Goal: Task Accomplishment & Management: Complete application form

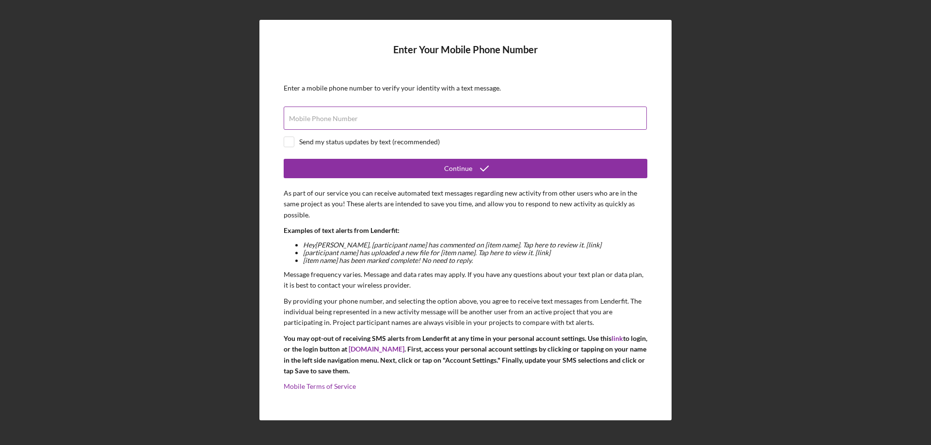
click at [351, 120] on label "Mobile Phone Number" at bounding box center [323, 119] width 69 height 8
click at [351, 120] on input "Mobile Phone Number" at bounding box center [465, 118] width 363 height 23
type input "[PHONE_NUMBER]"
click at [287, 141] on input "checkbox" at bounding box center [289, 142] width 10 height 10
checkbox input "true"
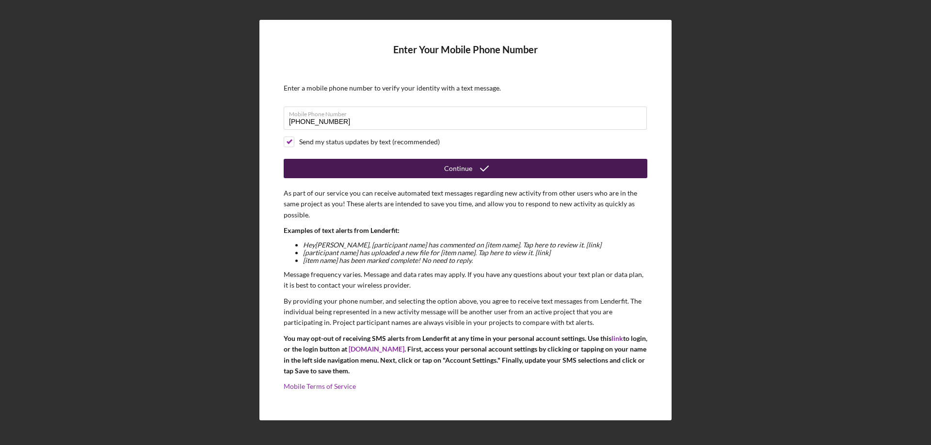
click at [428, 173] on button "Continue" at bounding box center [466, 168] width 364 height 19
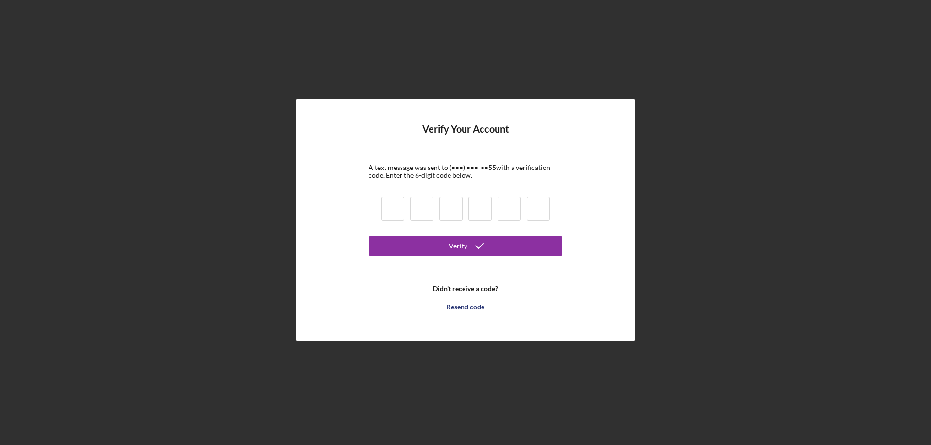
click at [388, 213] on input at bounding box center [392, 209] width 23 height 24
type input "9"
type input "4"
type input "7"
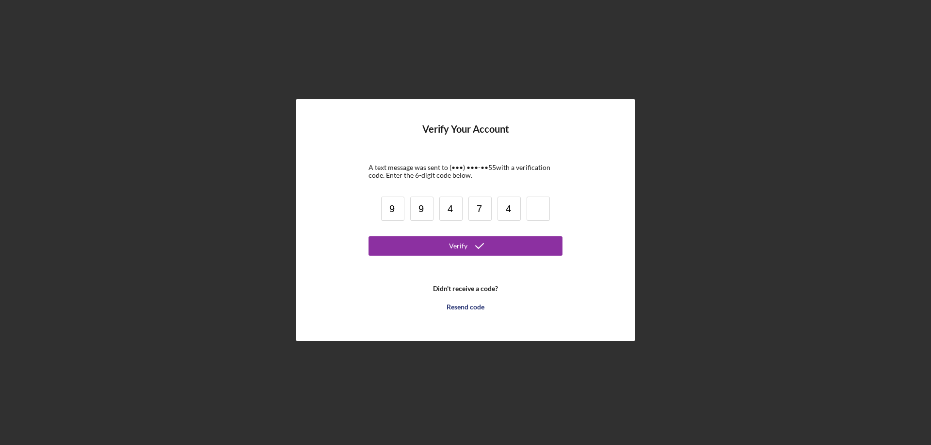
type input "4"
type input "8"
click at [368, 237] on button "Verify" at bounding box center [465, 246] width 194 height 19
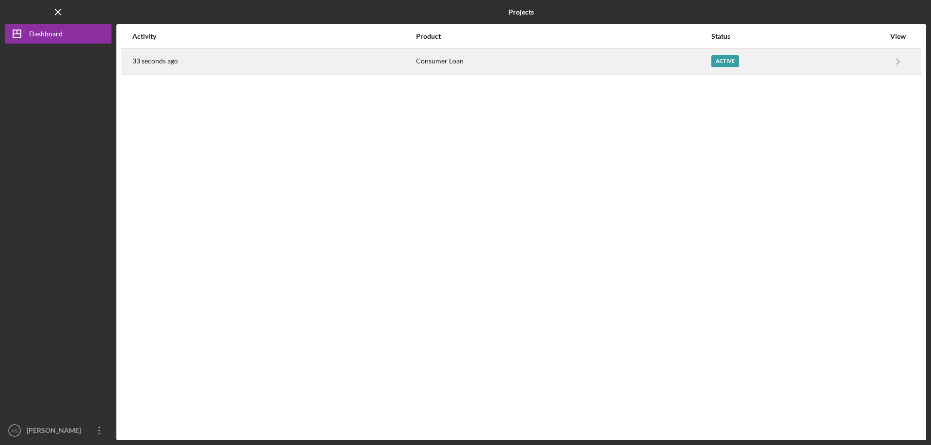
click at [639, 62] on div "Consumer Loan" at bounding box center [563, 61] width 294 height 24
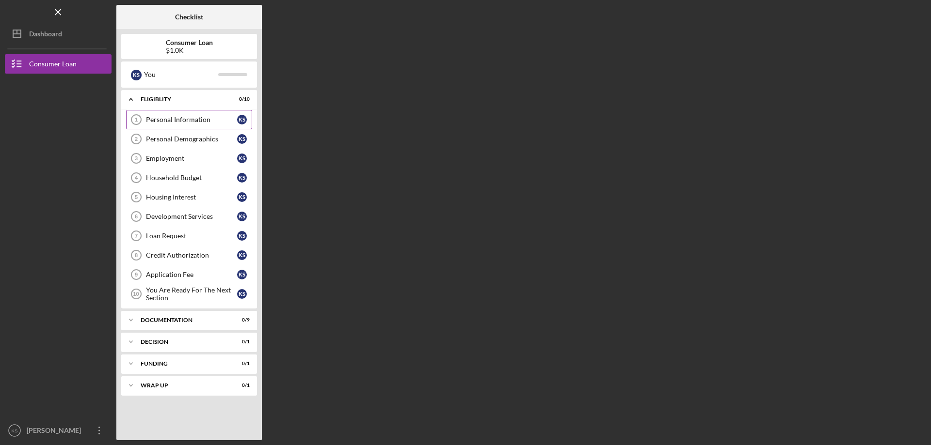
click at [195, 117] on div "Personal Information" at bounding box center [191, 120] width 91 height 8
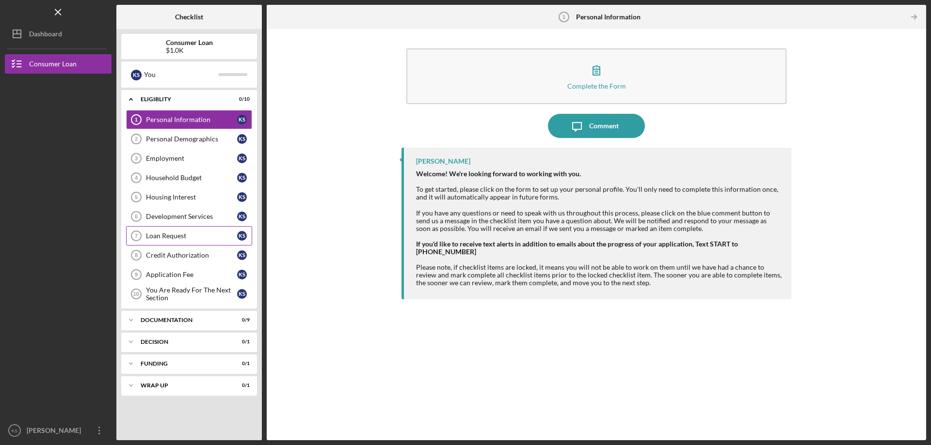
click at [175, 235] on div "Loan Request" at bounding box center [191, 236] width 91 height 8
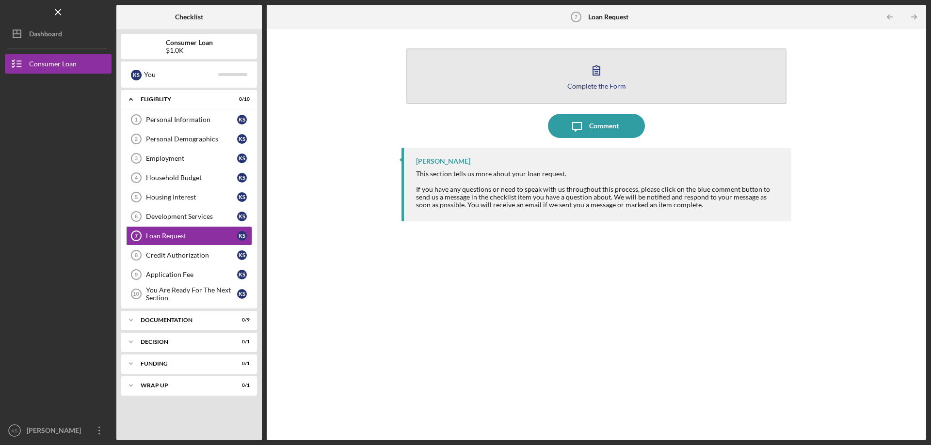
click at [598, 87] on div "Complete the Form" at bounding box center [596, 85] width 59 height 7
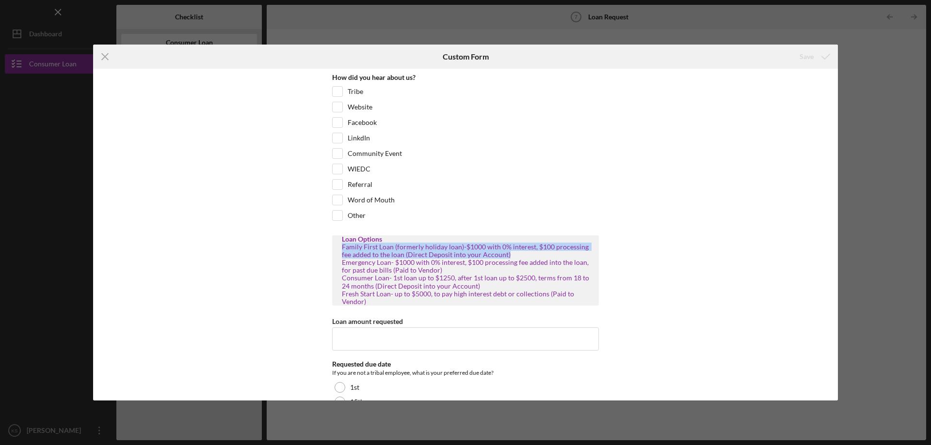
drag, startPoint x: 508, startPoint y: 255, endPoint x: 341, endPoint y: 251, distance: 167.3
click at [342, 251] on div "Family First Loan (formerly holiday loan)-$1000 with 0% interest, $100 processi…" at bounding box center [465, 274] width 247 height 63
copy div "Family First Loan (formerly holiday loan)-$1000 with 0% interest, $100 processi…"
drag, startPoint x: 437, startPoint y: 274, endPoint x: 444, endPoint y: 270, distance: 8.5
click at [437, 274] on div "Family First Loan (formerly holiday loan)-$1000 with 0% interest, $100 processi…" at bounding box center [465, 274] width 247 height 63
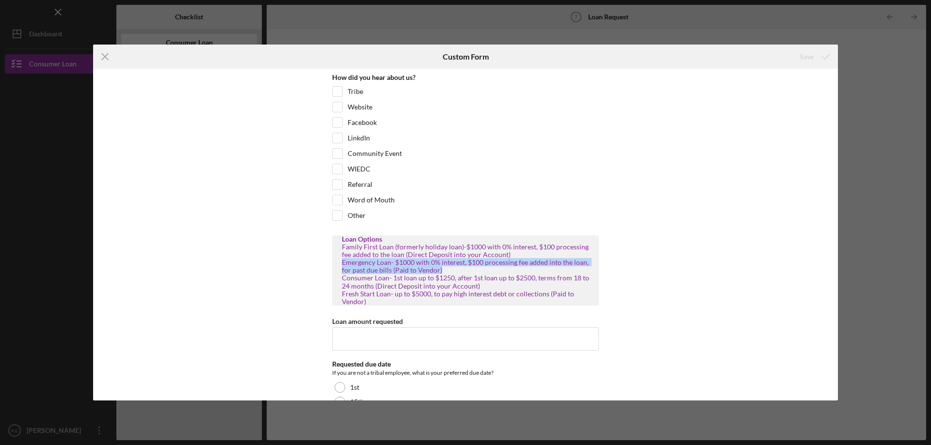
drag, startPoint x: 444, startPoint y: 270, endPoint x: 339, endPoint y: 264, distance: 105.3
click at [339, 264] on div "Loan Options Family First Loan (formerly holiday loan)-$1000 with 0% interest, …" at bounding box center [465, 271] width 267 height 70
copy div "Emergency Loan- $1000 with 0% interest, $100 processing fee added into the loan…"
click at [466, 287] on div "Family First Loan (formerly holiday loan)-$1000 with 0% interest, $100 processi…" at bounding box center [465, 274] width 247 height 63
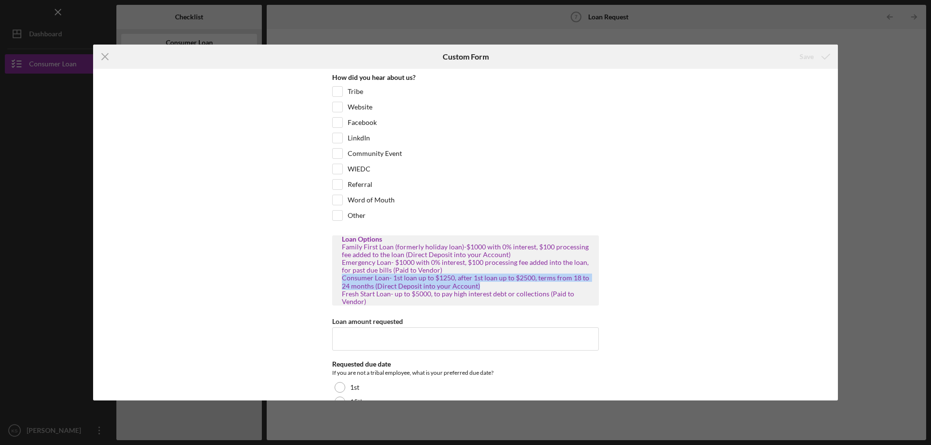
drag, startPoint x: 481, startPoint y: 285, endPoint x: 341, endPoint y: 280, distance: 140.7
click at [342, 280] on div "Family First Loan (formerly holiday loan)-$1000 with 0% interest, $100 processi…" at bounding box center [465, 274] width 247 height 63
copy div "Consumer Loan- 1st loan up to $1250, after 1st loan up to $2500, terms from 18 …"
drag, startPoint x: 431, startPoint y: 300, endPoint x: 420, endPoint y: 301, distance: 10.7
click at [427, 300] on div "Family First Loan (formerly holiday loan)-$1000 with 0% interest, $100 processi…" at bounding box center [465, 274] width 247 height 63
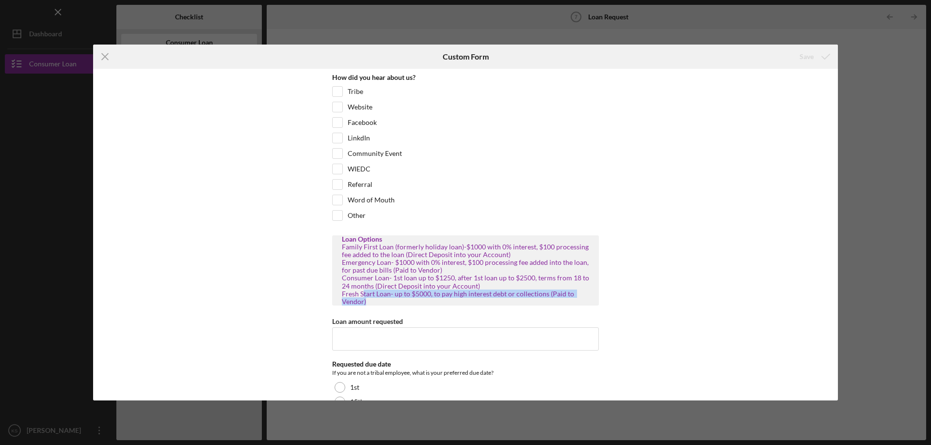
drag, startPoint x: 383, startPoint y: 298, endPoint x: 361, endPoint y: 299, distance: 22.3
click at [360, 299] on div "Family First Loan (formerly holiday loan)-$1000 with 0% interest, $100 processi…" at bounding box center [465, 274] width 247 height 63
click at [366, 300] on div "Family First Loan (formerly holiday loan)-$1000 with 0% interest, $100 processi…" at bounding box center [465, 274] width 247 height 63
click at [369, 301] on div "Family First Loan (formerly holiday loan)-$1000 with 0% interest, $100 processi…" at bounding box center [465, 274] width 247 height 63
drag, startPoint x: 359, startPoint y: 300, endPoint x: 341, endPoint y: 296, distance: 18.4
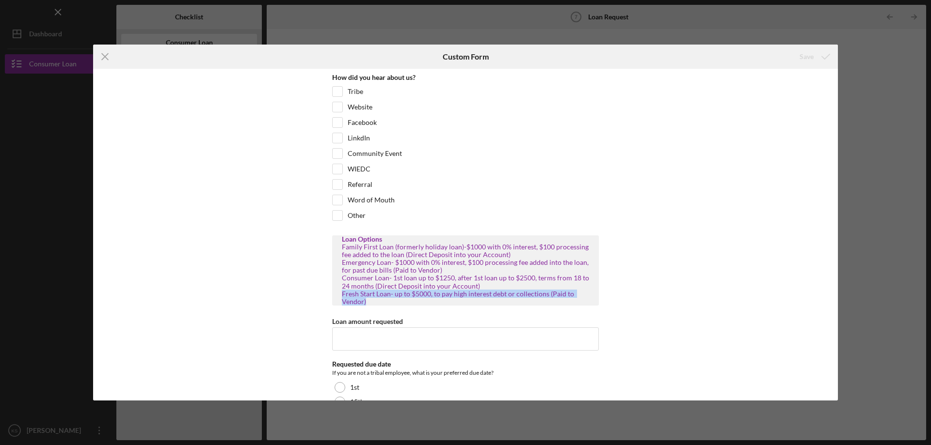
click at [342, 296] on div "Family First Loan (formerly holiday loan)-$1000 with 0% interest, $100 processi…" at bounding box center [465, 274] width 247 height 63
copy div "Fresh Start Loan- up to $5000, to pay high interest debt or collections (Paid t…"
click at [620, 165] on div "How did you hear about us? Tribe Website Facebook LinkdIn Community Event WIEDC…" at bounding box center [465, 235] width 745 height 332
click at [105, 61] on icon "Icon/Menu Close" at bounding box center [105, 57] width 24 height 24
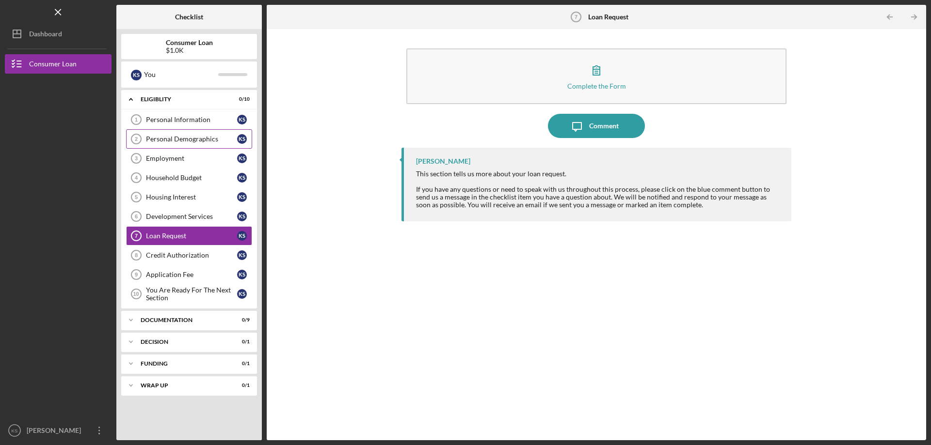
click at [206, 139] on div "Personal Demographics" at bounding box center [191, 139] width 91 height 8
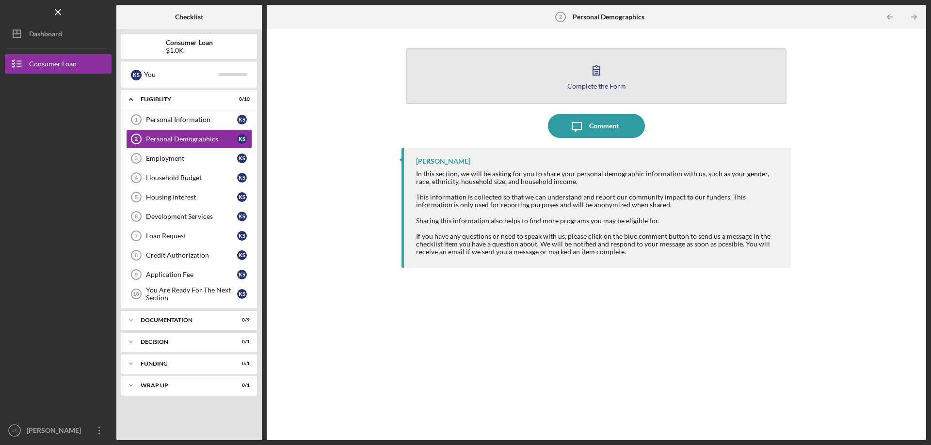
click at [610, 89] on div "Complete the Form" at bounding box center [596, 85] width 59 height 7
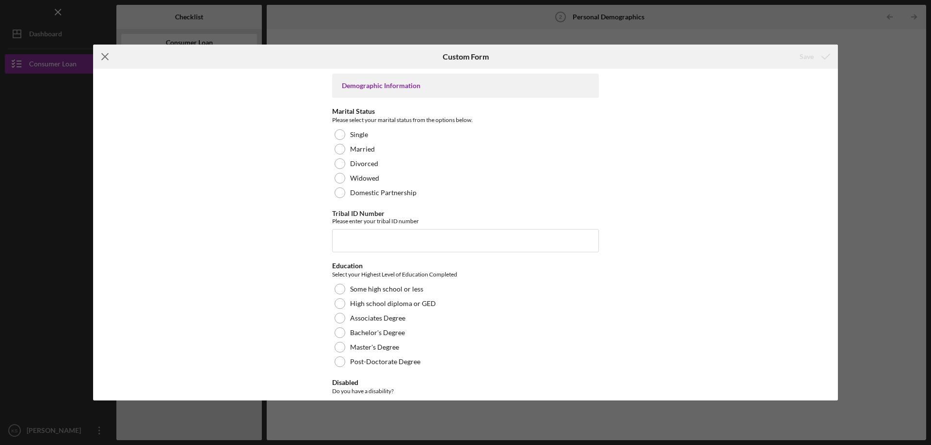
click at [102, 56] on icon "Icon/Menu Close" at bounding box center [105, 57] width 24 height 24
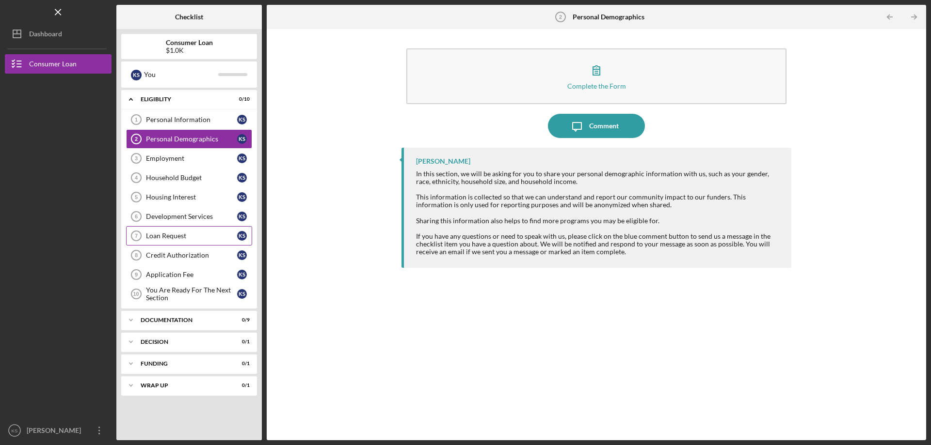
click at [177, 239] on div "Loan Request" at bounding box center [191, 236] width 91 height 8
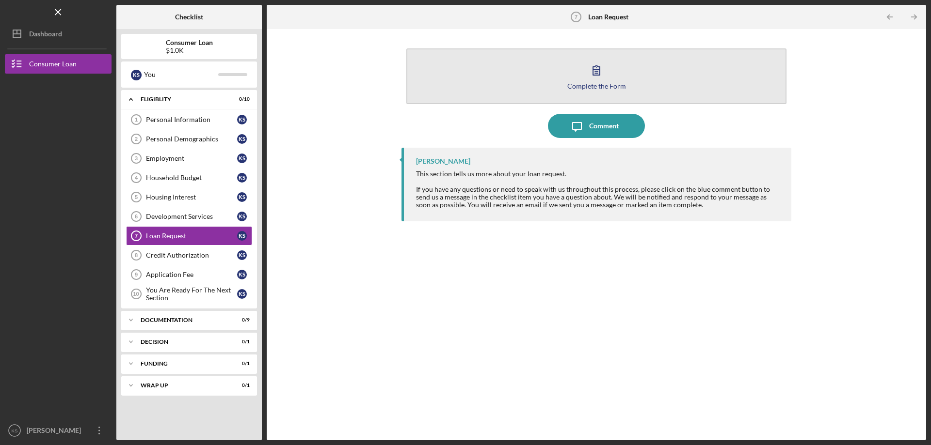
click at [590, 84] on div "Complete the Form" at bounding box center [596, 85] width 59 height 7
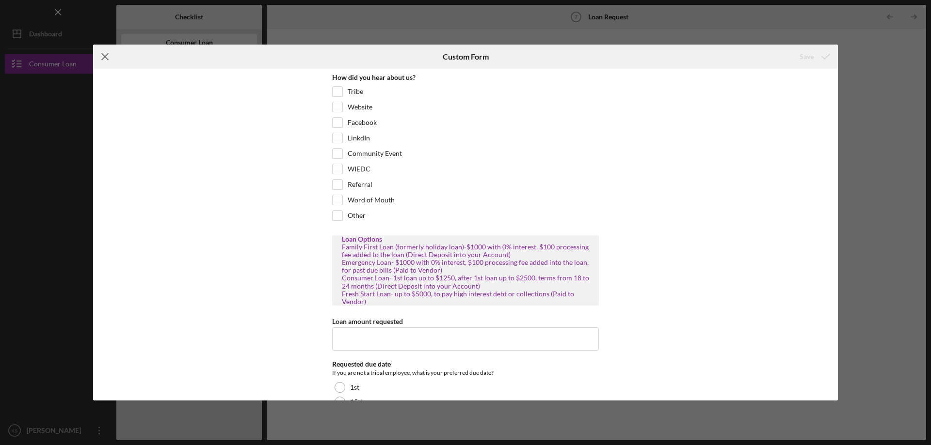
click at [107, 57] on icon "Icon/Menu Close" at bounding box center [105, 57] width 24 height 24
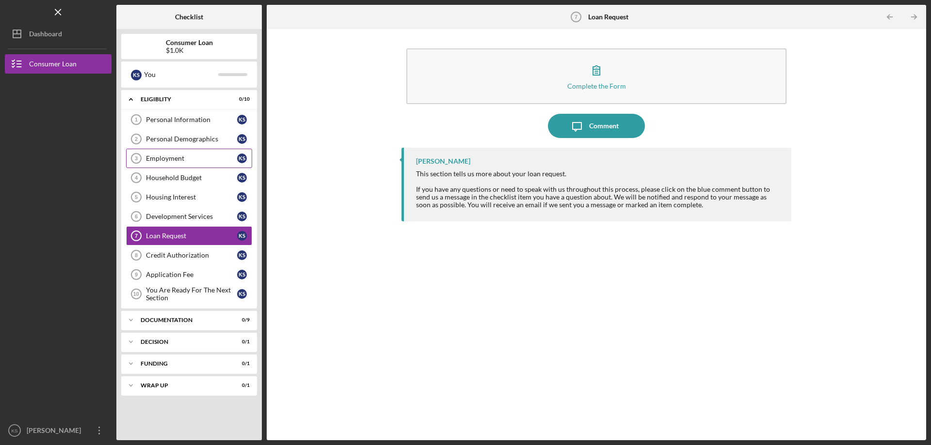
click at [163, 158] on div "Employment" at bounding box center [191, 159] width 91 height 8
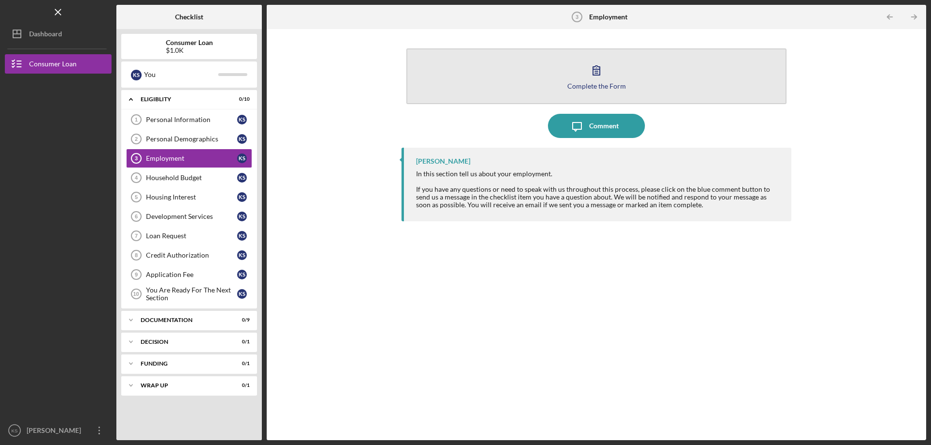
click at [602, 90] on button "Complete the Form Form" at bounding box center [596, 76] width 380 height 56
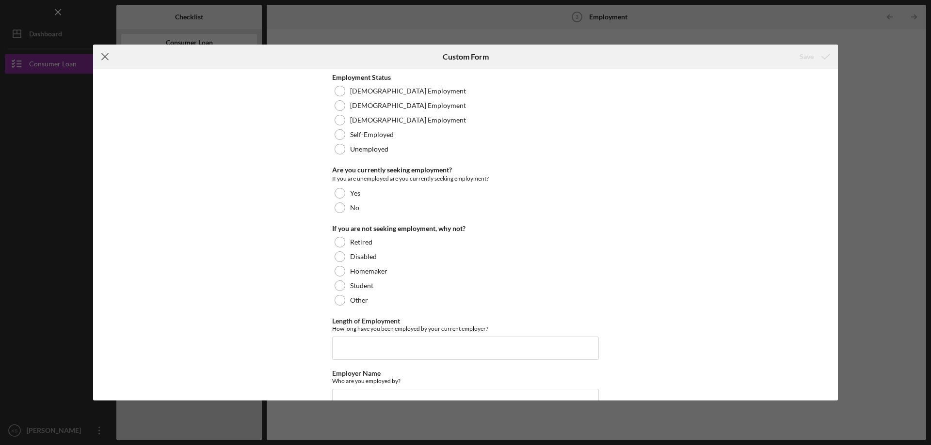
click at [100, 62] on icon "Icon/Menu Close" at bounding box center [105, 57] width 24 height 24
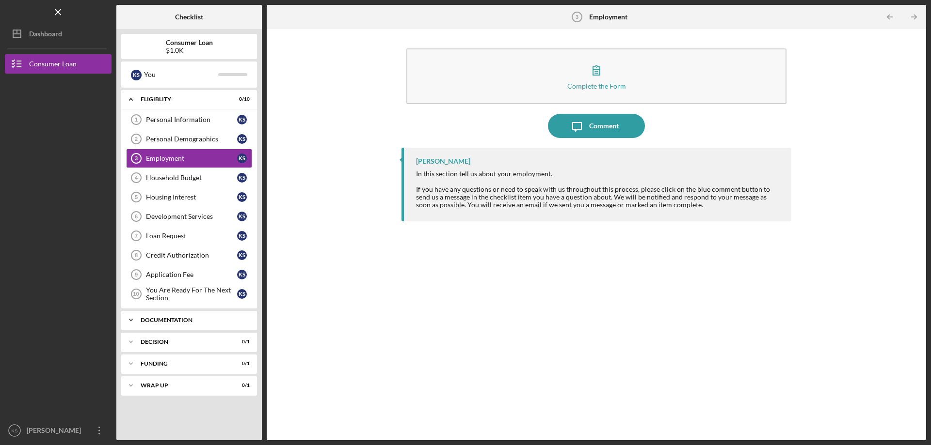
click at [163, 315] on div "Icon/Expander Documentation 0 / 9" at bounding box center [189, 320] width 136 height 19
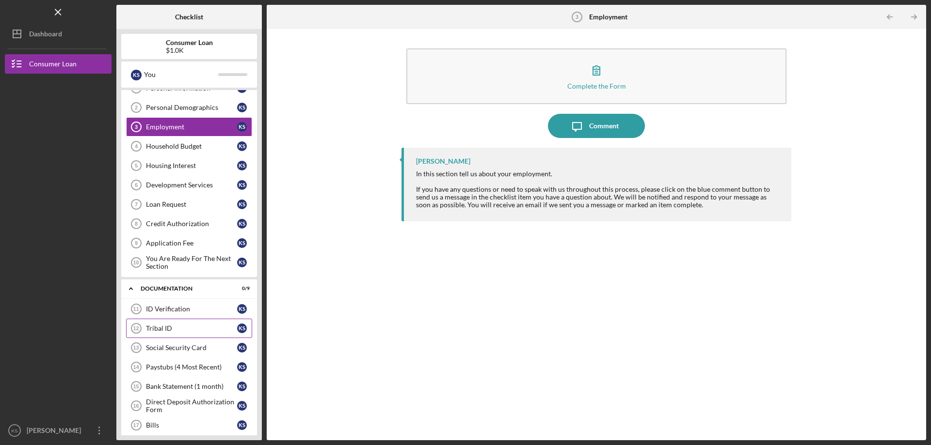
scroll to position [145, 0]
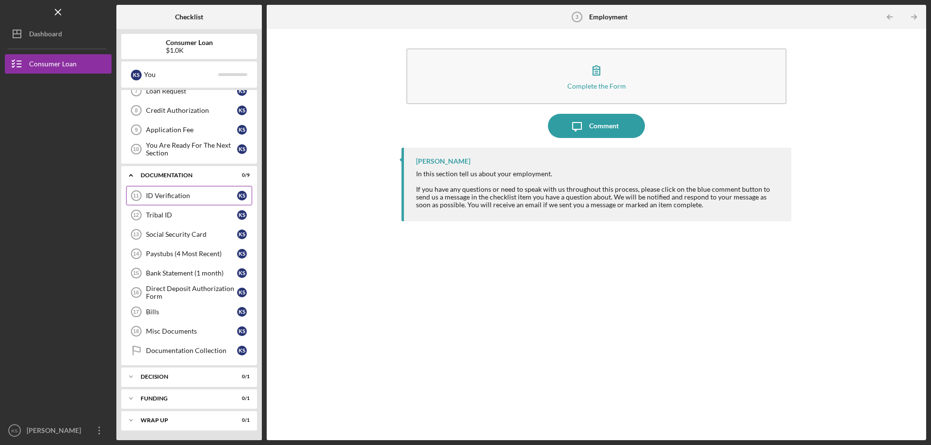
click at [172, 199] on div "ID Verification" at bounding box center [191, 196] width 91 height 8
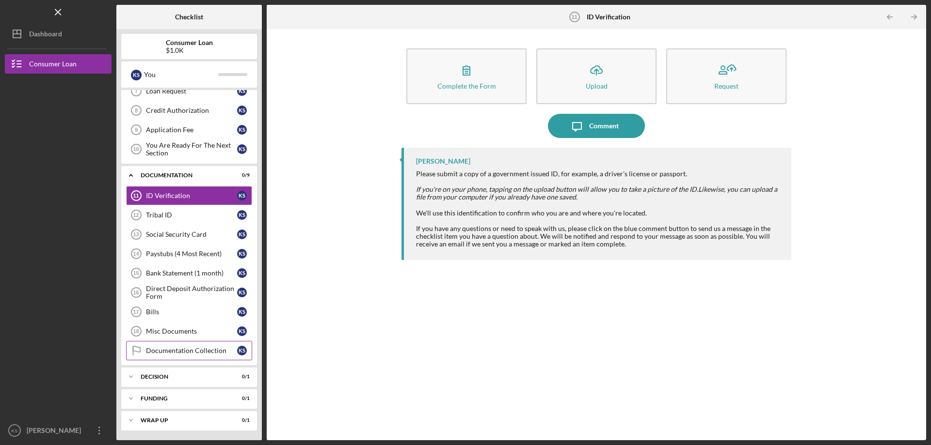
click at [182, 350] on div "Documentation Collection" at bounding box center [191, 351] width 91 height 8
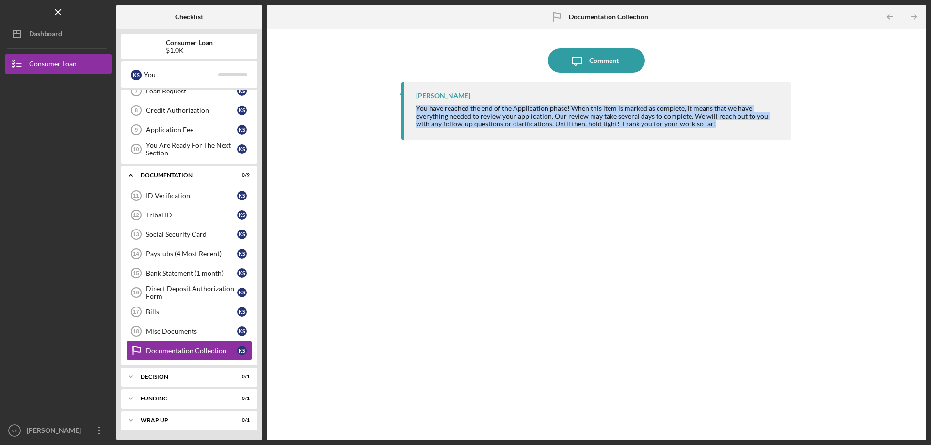
drag, startPoint x: 665, startPoint y: 127, endPoint x: 411, endPoint y: 110, distance: 255.1
click at [411, 110] on div "[PERSON_NAME] You have reached the end of the Application phase! When this item…" at bounding box center [596, 111] width 390 height 58
copy div "You have reached the end of the Application phase! When this item is marked as …"
click at [527, 255] on div "[PERSON_NAME] You have reached the end of the Application phase! When this item…" at bounding box center [596, 254] width 390 height 344
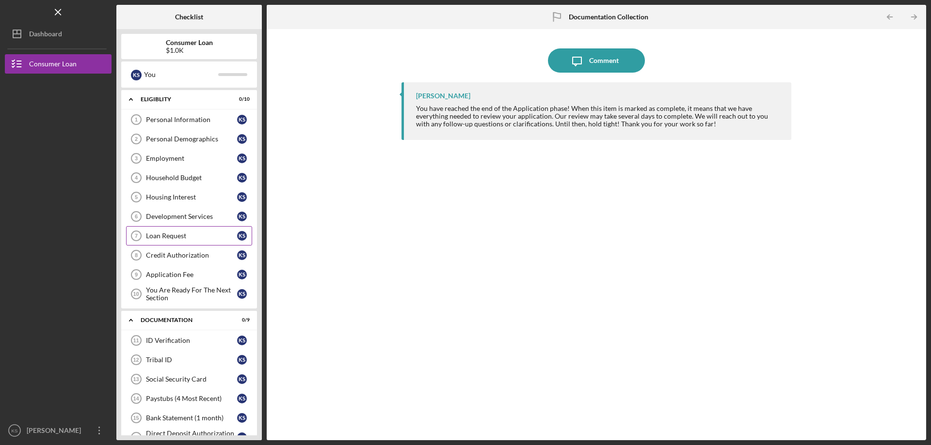
click at [169, 235] on div "Loan Request" at bounding box center [191, 236] width 91 height 8
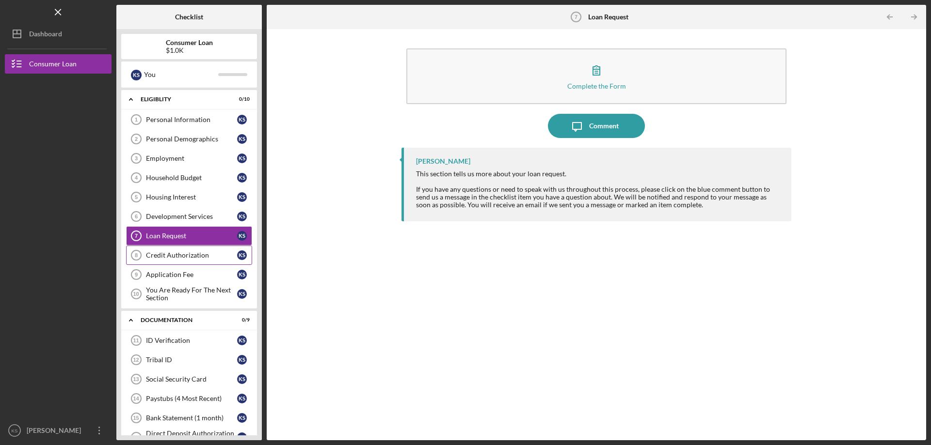
click at [168, 254] on div "Credit Authorization" at bounding box center [191, 256] width 91 height 8
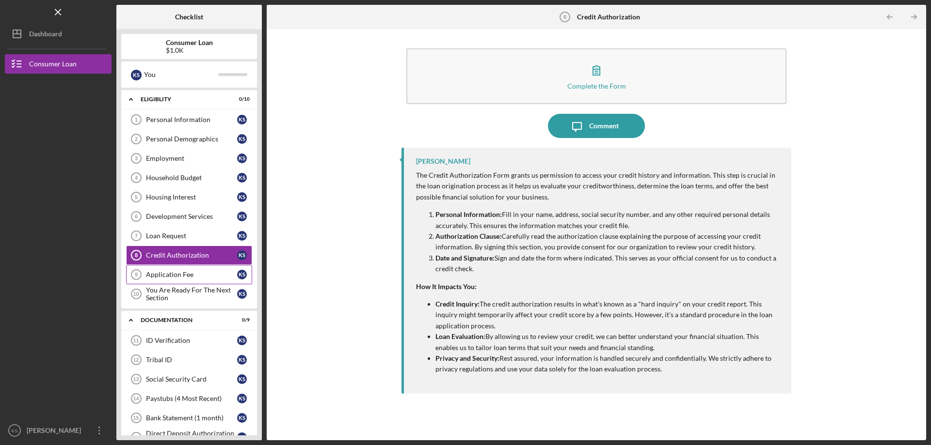
click at [168, 276] on div "Application Fee" at bounding box center [191, 275] width 91 height 8
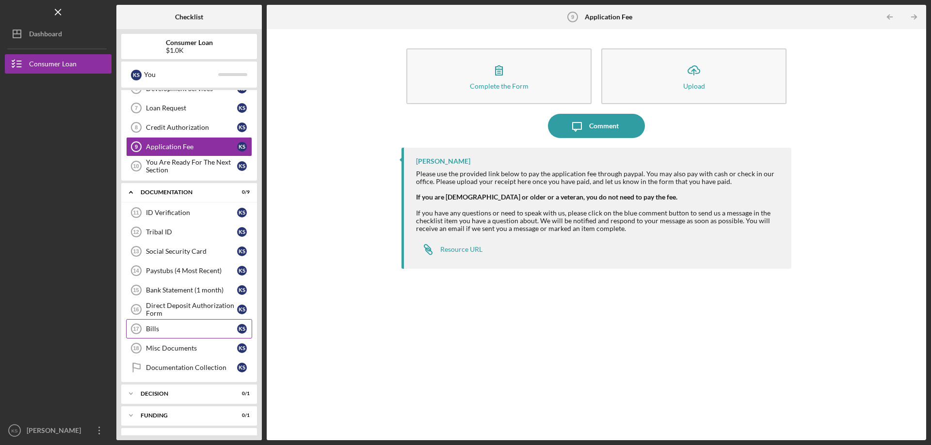
scroll to position [145, 0]
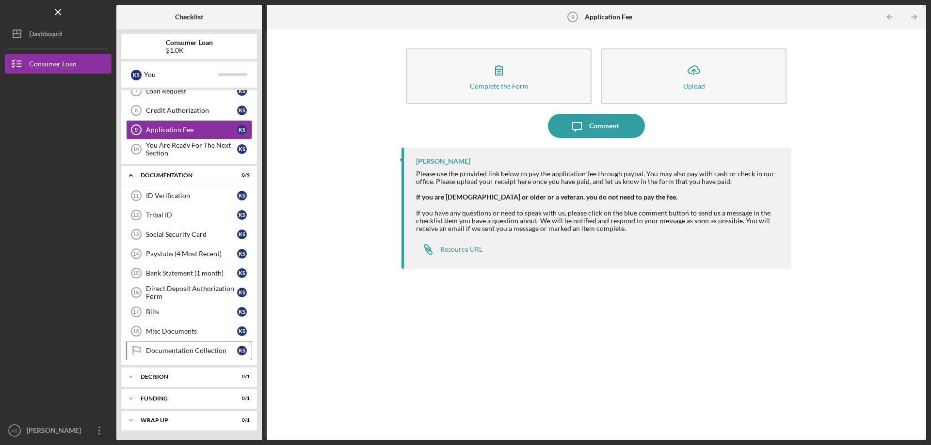
click at [168, 353] on div "Documentation Collection" at bounding box center [191, 351] width 91 height 8
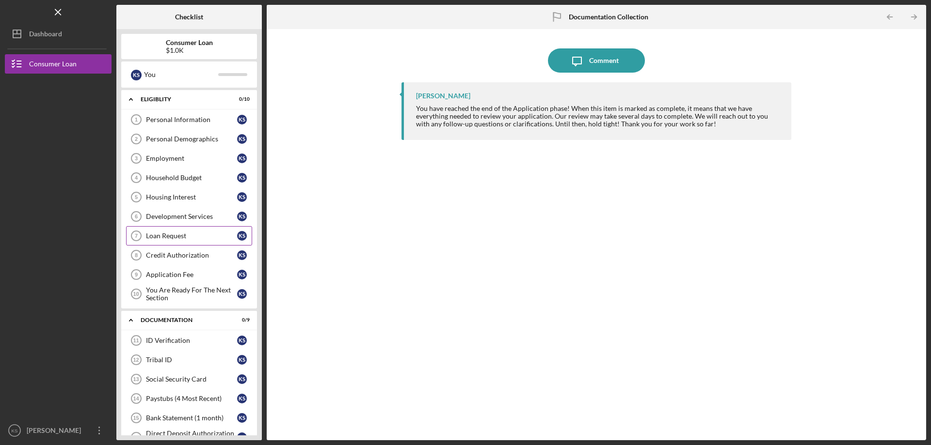
click at [170, 236] on div "Loan Request" at bounding box center [191, 236] width 91 height 8
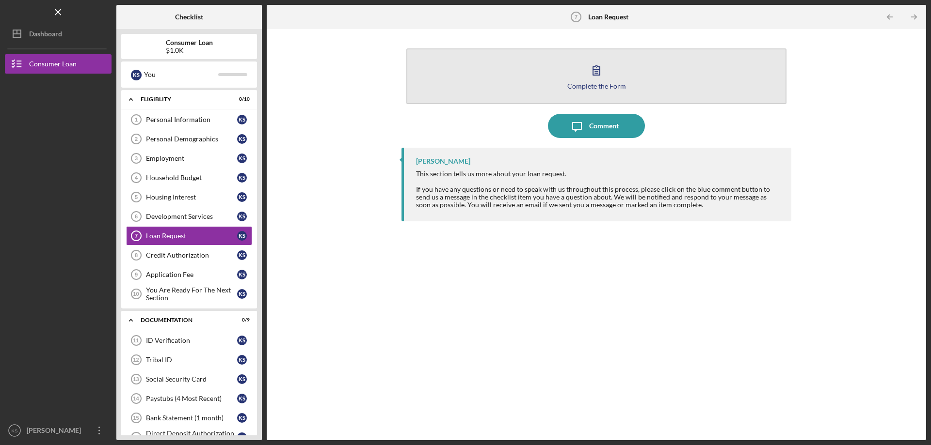
click at [614, 88] on div "Complete the Form" at bounding box center [596, 85] width 59 height 7
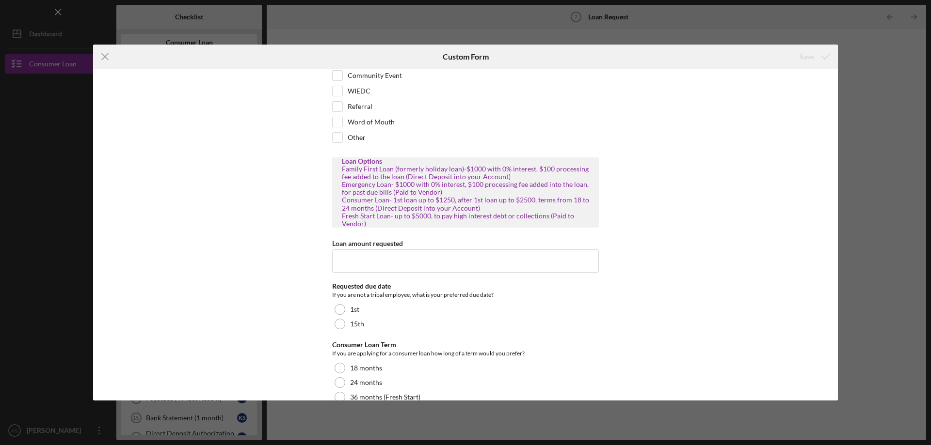
scroll to position [96, 0]
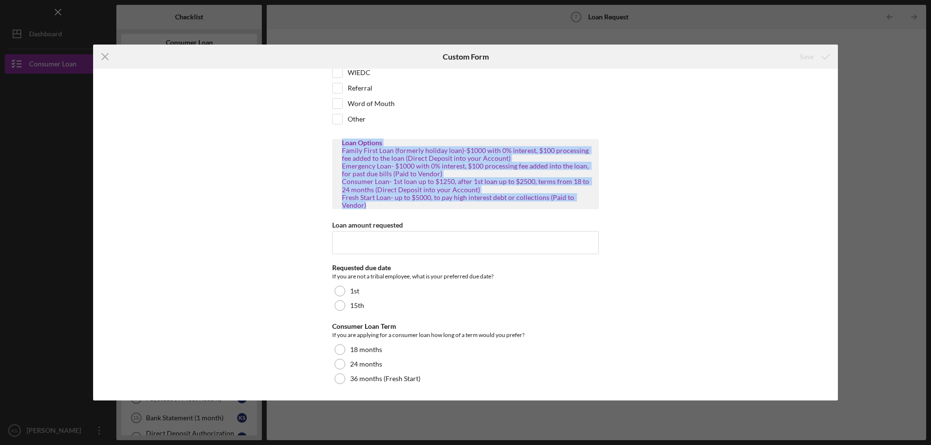
drag, startPoint x: 367, startPoint y: 205, endPoint x: 330, endPoint y: 144, distance: 70.8
click at [330, 144] on div "How did you hear about us? Tribe Website Facebook LinkdIn Community Event WIEDC…" at bounding box center [465, 235] width 745 height 332
click at [383, 179] on div "Family First Loan (formerly holiday loan)-$1000 with 0% interest, $100 processi…" at bounding box center [465, 178] width 247 height 63
drag, startPoint x: 372, startPoint y: 207, endPoint x: 330, endPoint y: 149, distance: 71.1
click at [330, 149] on div "How did you hear about us? Tribe Website Facebook LinkdIn Community Event WIEDC…" at bounding box center [465, 235] width 745 height 332
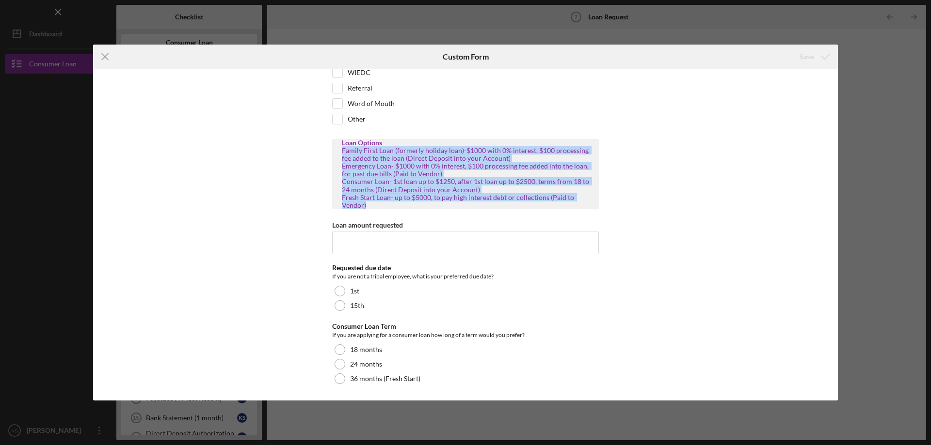
click at [343, 153] on div "Family First Loan (formerly holiday loan)-$1000 with 0% interest, $100 processi…" at bounding box center [465, 178] width 247 height 63
drag, startPoint x: 366, startPoint y: 204, endPoint x: 333, endPoint y: 151, distance: 62.9
click at [333, 151] on div "Loan Options Family First Loan (formerly holiday loan)-$1000 with 0% interest, …" at bounding box center [465, 174] width 267 height 70
click at [363, 171] on div "Family First Loan (formerly holiday loan)-$1000 with 0% interest, $100 processi…" at bounding box center [465, 178] width 247 height 63
drag, startPoint x: 367, startPoint y: 206, endPoint x: 341, endPoint y: 152, distance: 60.1
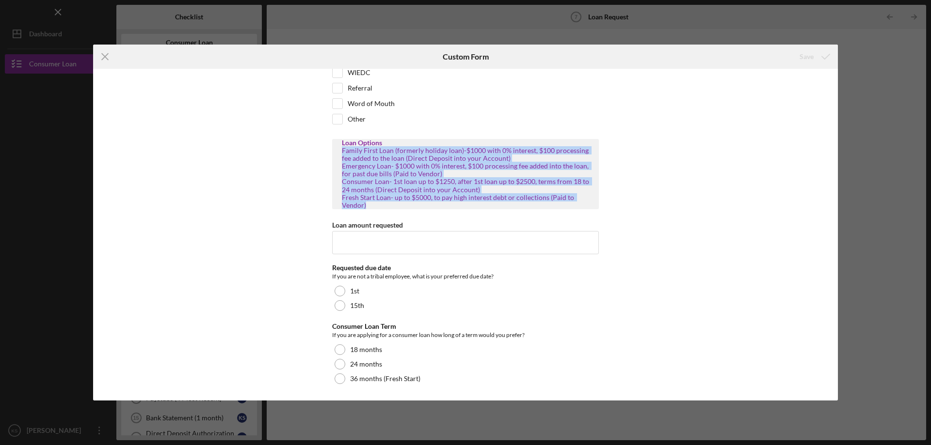
click at [342, 152] on div "Family First Loan (formerly holiday loan)-$1000 with 0% interest, $100 processi…" at bounding box center [465, 178] width 247 height 63
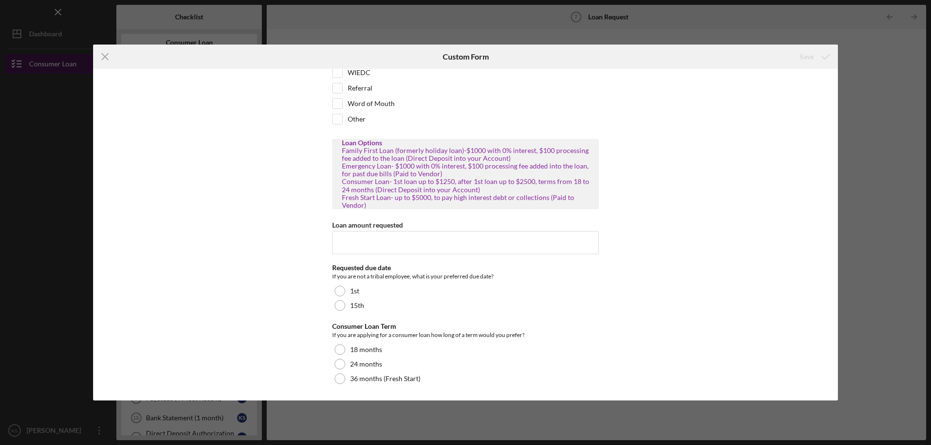
click at [102, 55] on icon "Icon/Menu Close" at bounding box center [105, 57] width 24 height 24
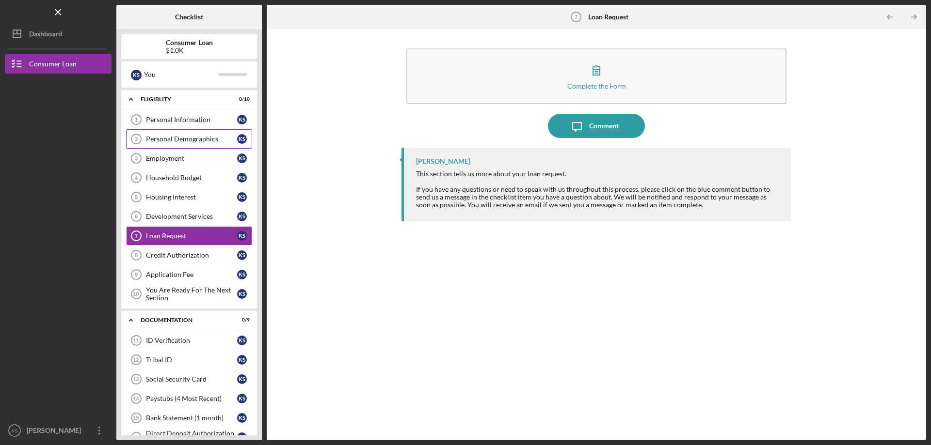
click at [204, 144] on link "Personal Demographics 2 Personal Demographics K S" at bounding box center [189, 138] width 126 height 19
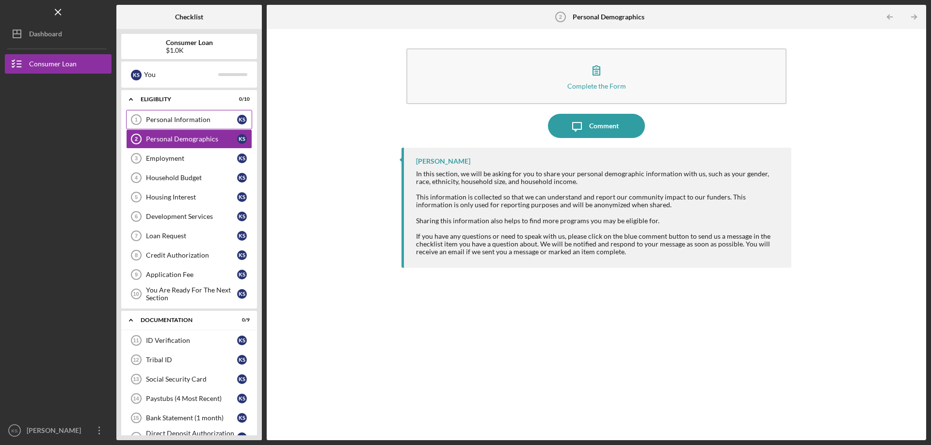
click at [203, 123] on div "Personal Information" at bounding box center [191, 120] width 91 height 8
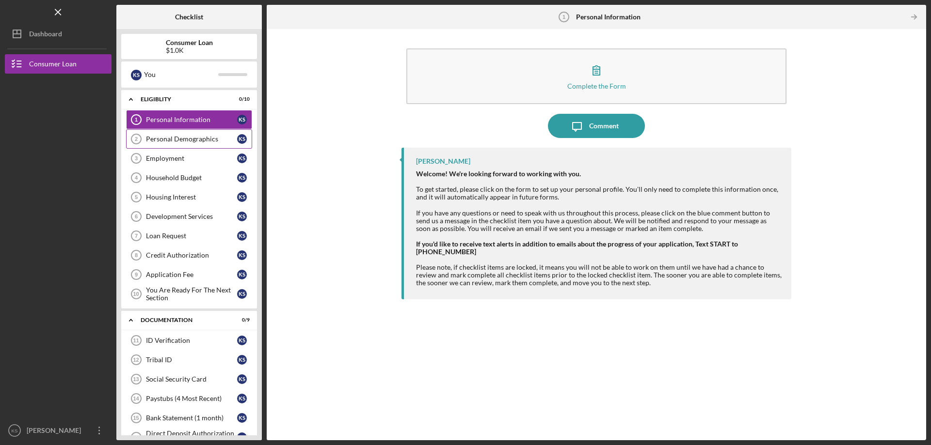
click at [168, 139] on div "Personal Demographics" at bounding box center [191, 139] width 91 height 8
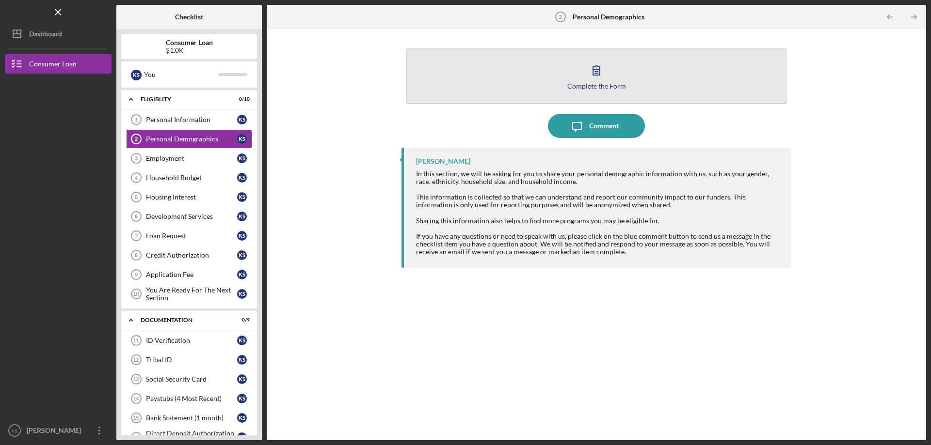
click at [592, 88] on div "Complete the Form" at bounding box center [596, 85] width 59 height 7
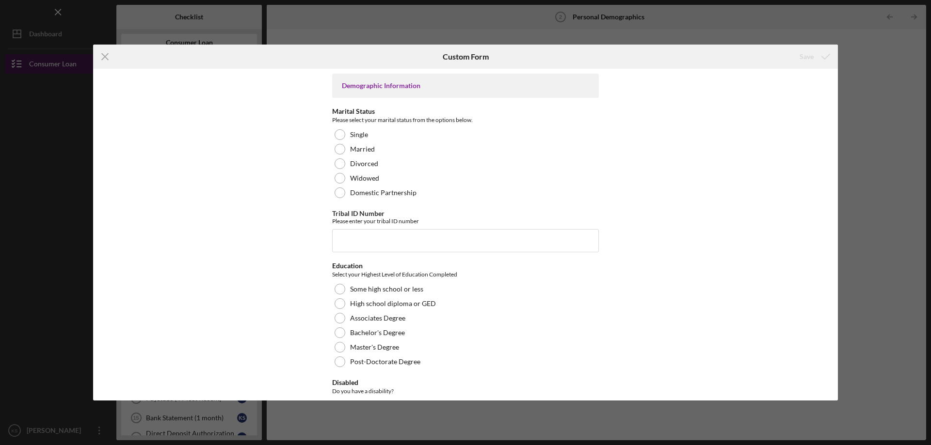
click at [98, 56] on icon "Icon/Menu Close" at bounding box center [105, 57] width 24 height 24
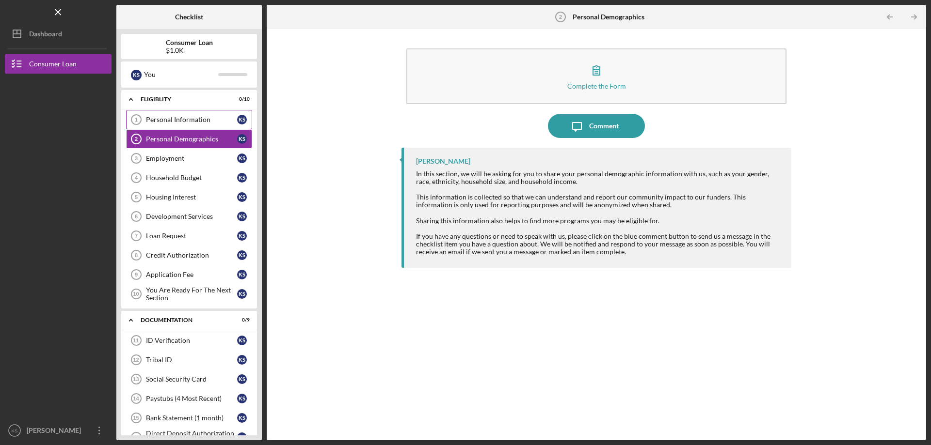
click at [164, 116] on div "Personal Information" at bounding box center [191, 120] width 91 height 8
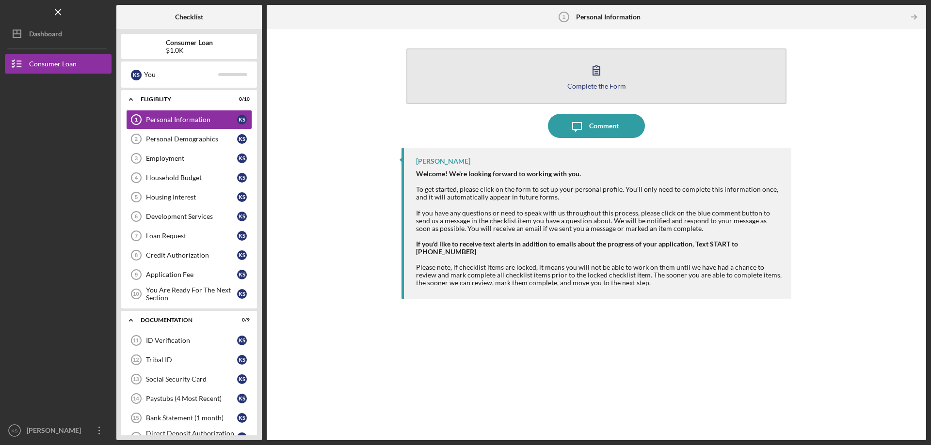
click at [583, 84] on div "Complete the Form" at bounding box center [596, 85] width 59 height 7
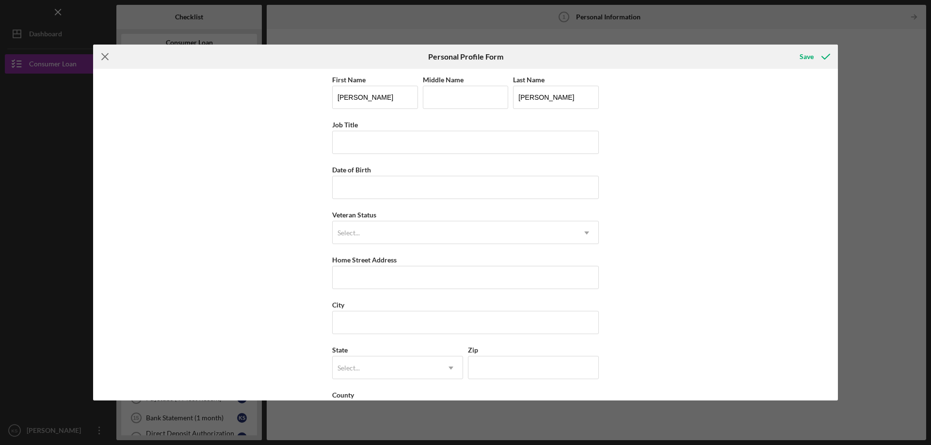
click at [105, 59] on icon "Icon/Menu Close" at bounding box center [105, 57] width 24 height 24
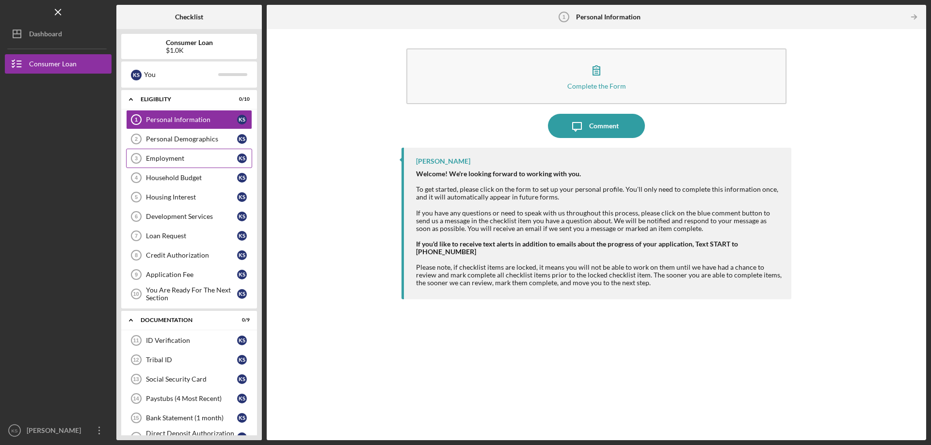
click at [174, 161] on div "Employment" at bounding box center [191, 159] width 91 height 8
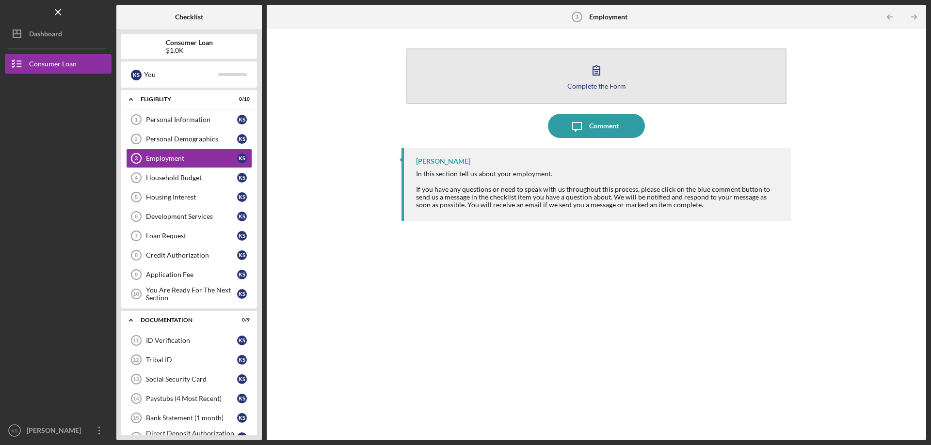
click at [587, 87] on div "Complete the Form" at bounding box center [596, 85] width 59 height 7
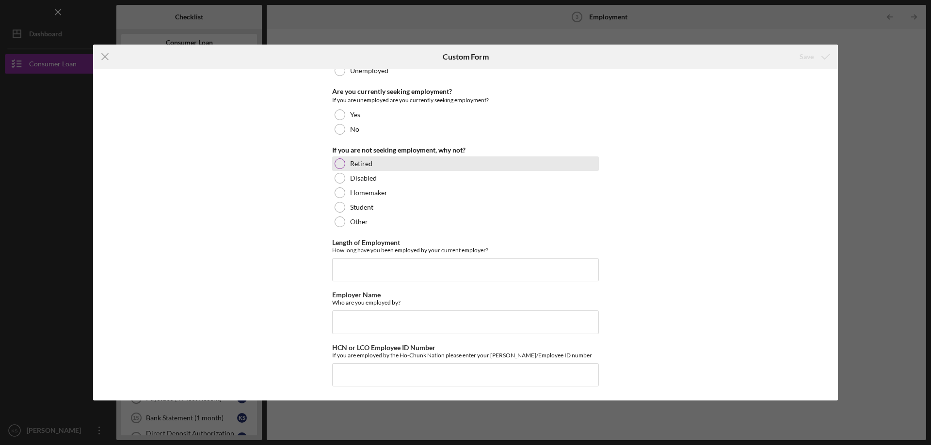
scroll to position [79, 0]
click at [108, 55] on icon "Icon/Menu Close" at bounding box center [105, 57] width 24 height 24
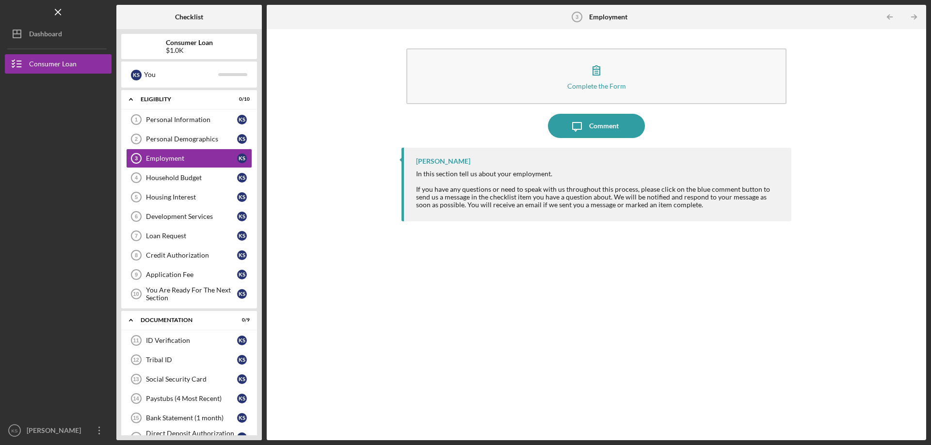
click at [179, 44] on b "Consumer Loan" at bounding box center [189, 43] width 47 height 8
click at [99, 436] on icon "Icon/Overflow" at bounding box center [99, 431] width 24 height 24
click at [81, 220] on div at bounding box center [58, 161] width 107 height 174
click at [47, 67] on div "Consumer Loan" at bounding box center [53, 65] width 48 height 22
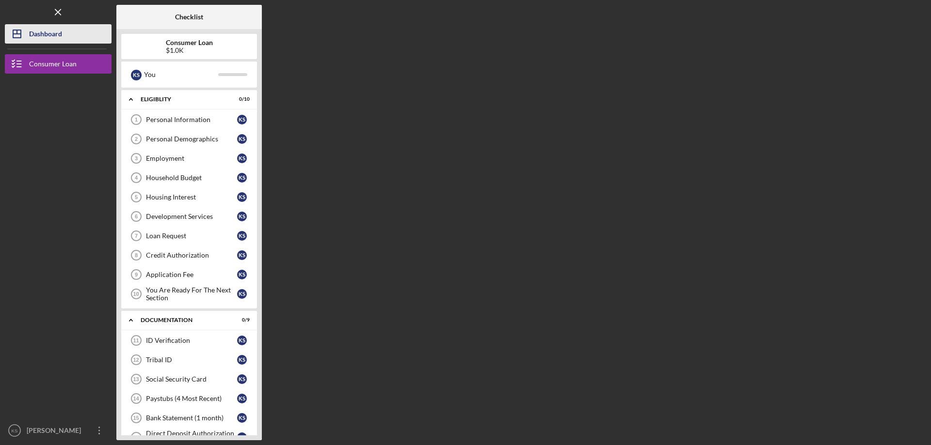
click at [43, 25] on div "Dashboard" at bounding box center [45, 35] width 33 height 22
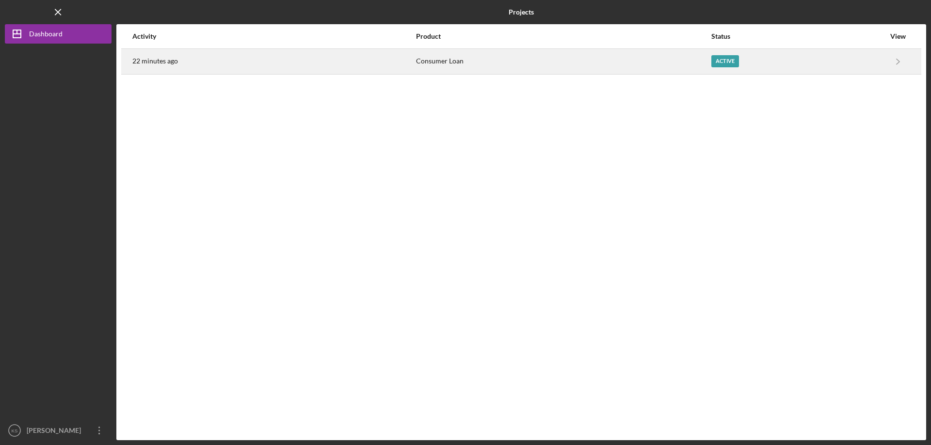
click at [268, 67] on div "22 minutes ago" at bounding box center [273, 61] width 283 height 24
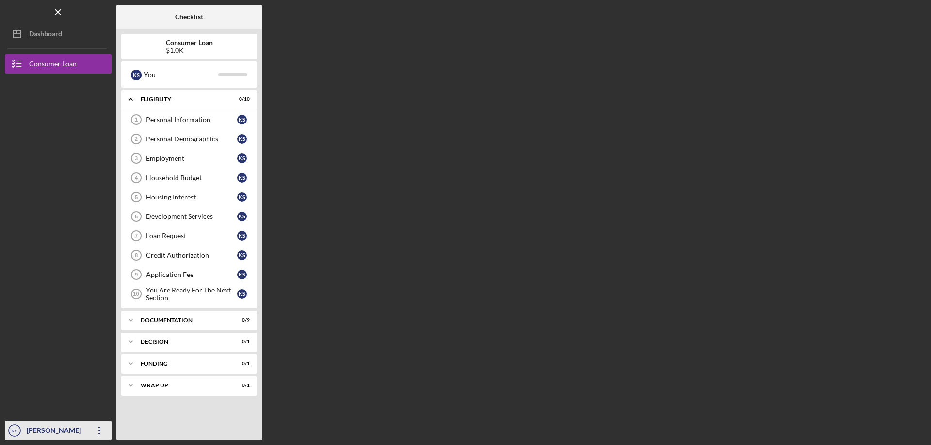
click at [103, 432] on icon "Icon/Overflow" at bounding box center [99, 431] width 24 height 24
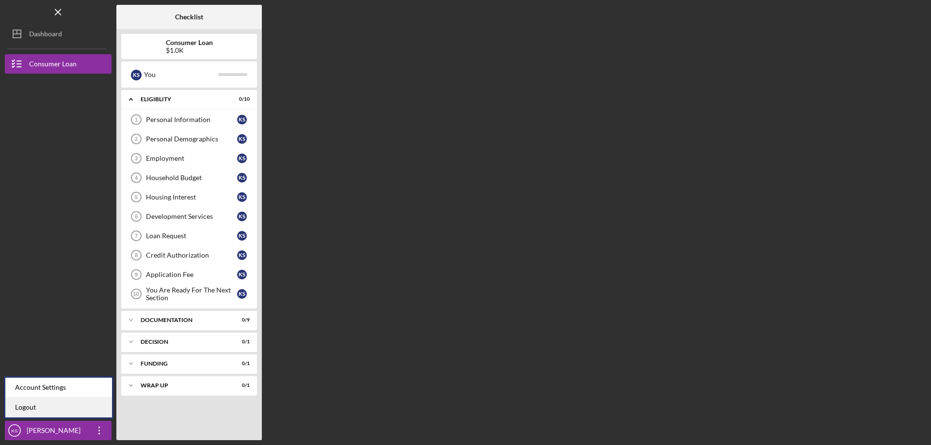
click at [62, 407] on link "Logout" at bounding box center [58, 408] width 107 height 20
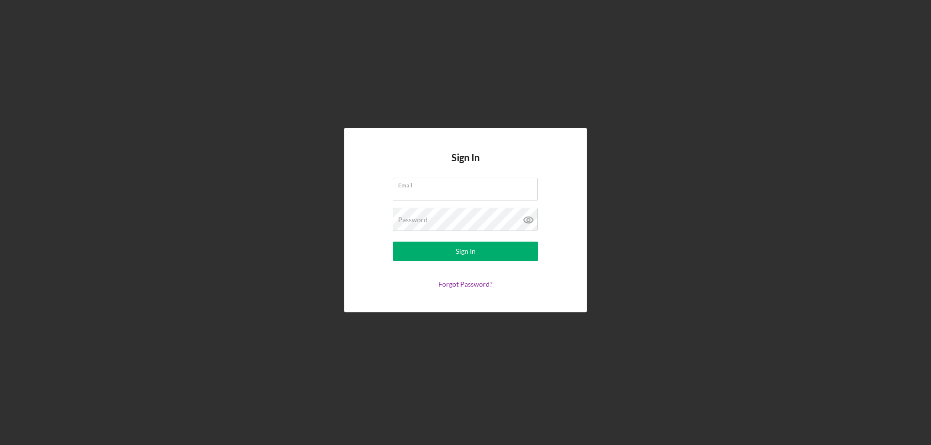
type input "[PERSON_NAME][EMAIL_ADDRESS][PERSON_NAME][DOMAIN_NAME]"
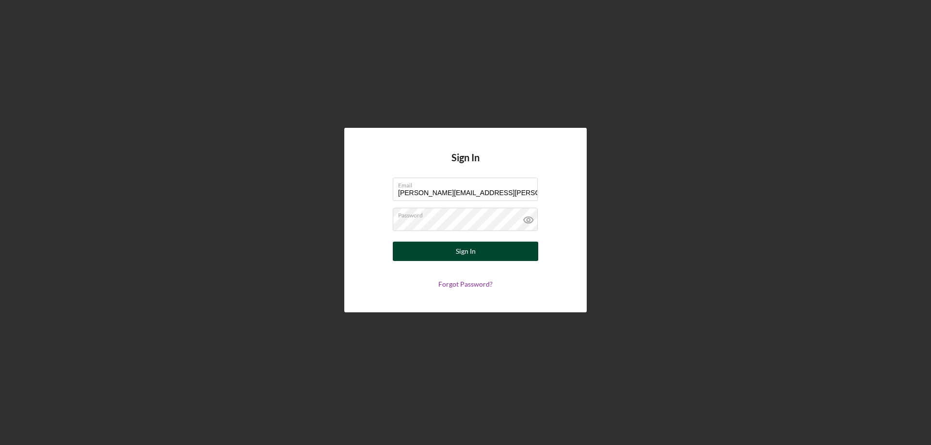
click at [457, 250] on div "Sign In" at bounding box center [466, 251] width 20 height 19
